Goal: Find specific page/section

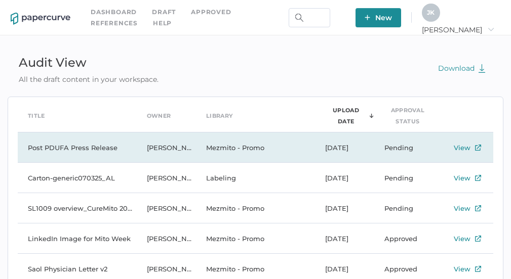
click at [93, 150] on td "Post PDUFA Press Release" at bounding box center [77, 148] width 119 height 30
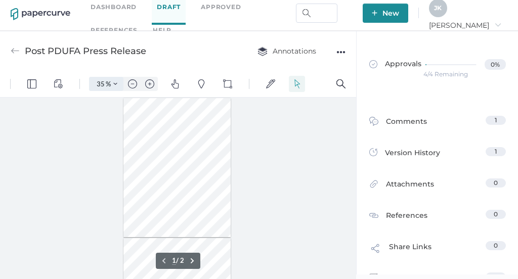
click at [114, 84] on img "Zoom Controls" at bounding box center [115, 84] width 4 height 4
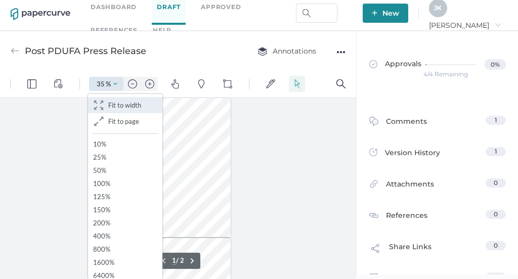
click at [115, 108] on span "Fit to width" at bounding box center [124, 105] width 33 height 8
type input "111"
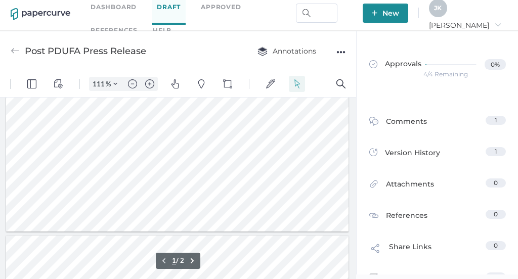
scroll to position [312, 0]
